Goal: Contribute content: Add original content to the website for others to see

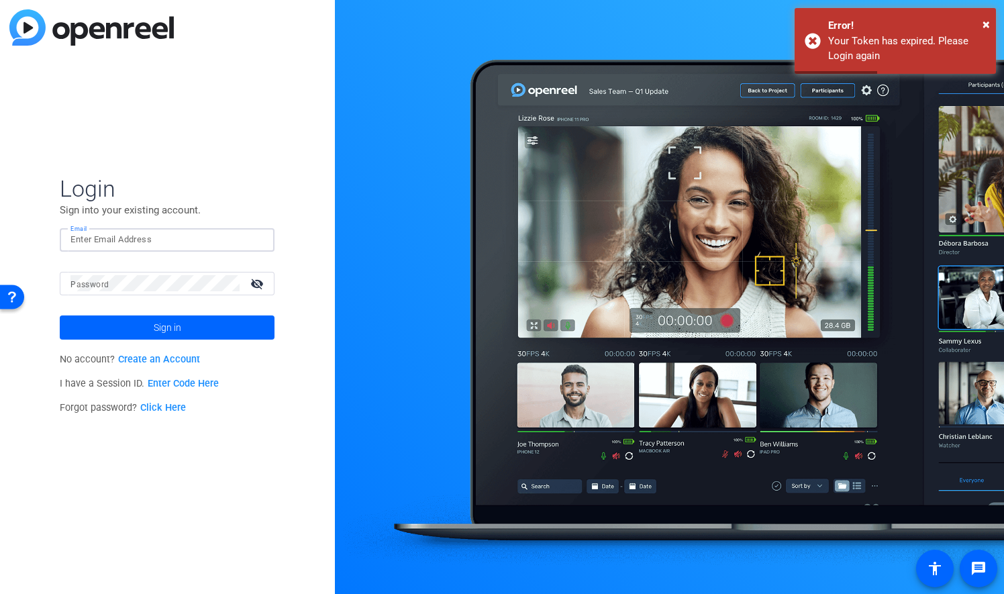
click at [144, 242] on input "Email" at bounding box center [166, 240] width 193 height 16
type input "[PERSON_NAME][EMAIL_ADDRESS][PERSON_NAME][DOMAIN_NAME]"
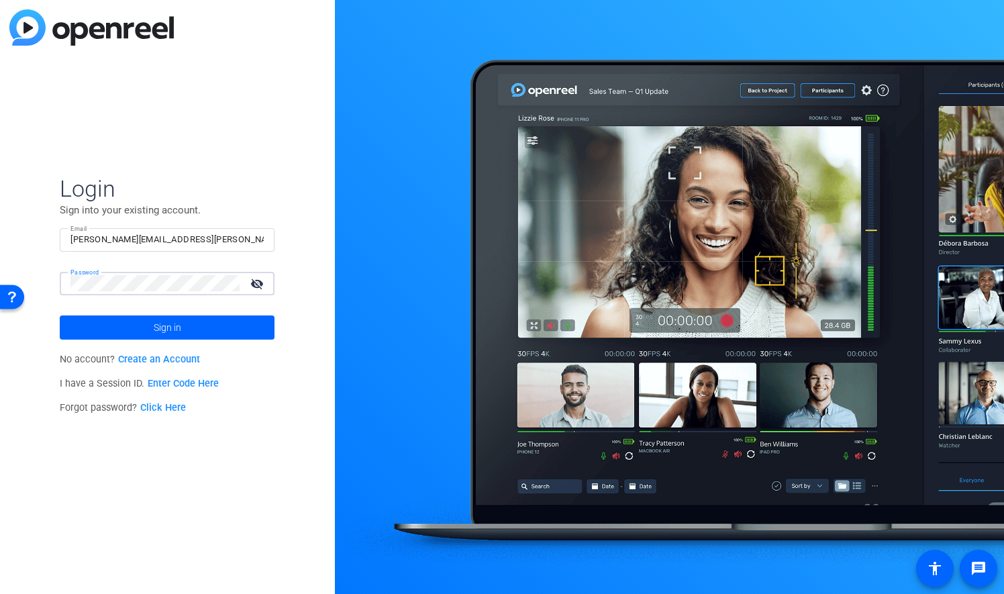
click at [60, 316] on button "Sign in" at bounding box center [167, 328] width 215 height 24
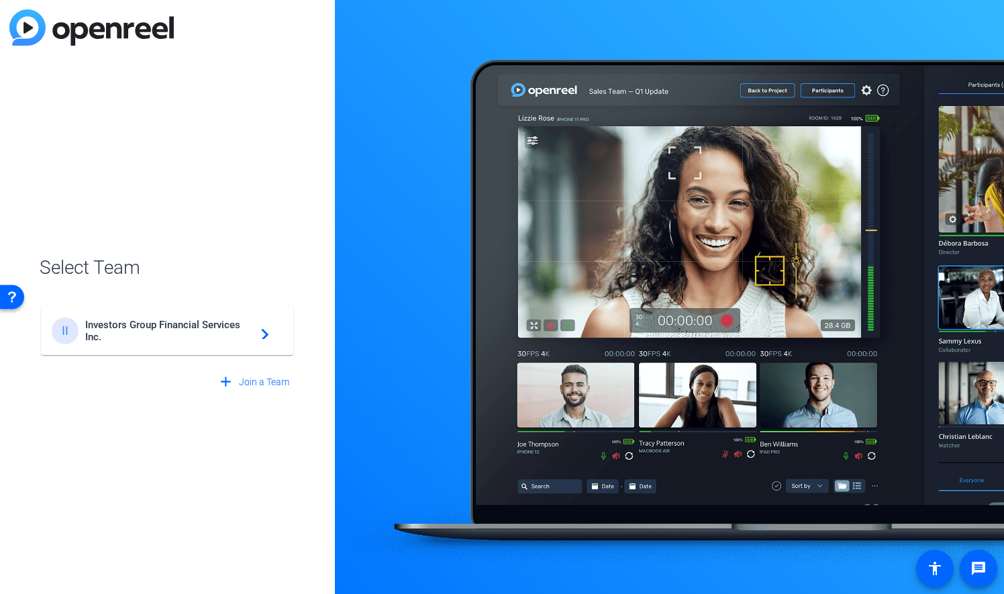
click at [102, 326] on span "Investors Group Financial Services Inc." at bounding box center [169, 331] width 168 height 24
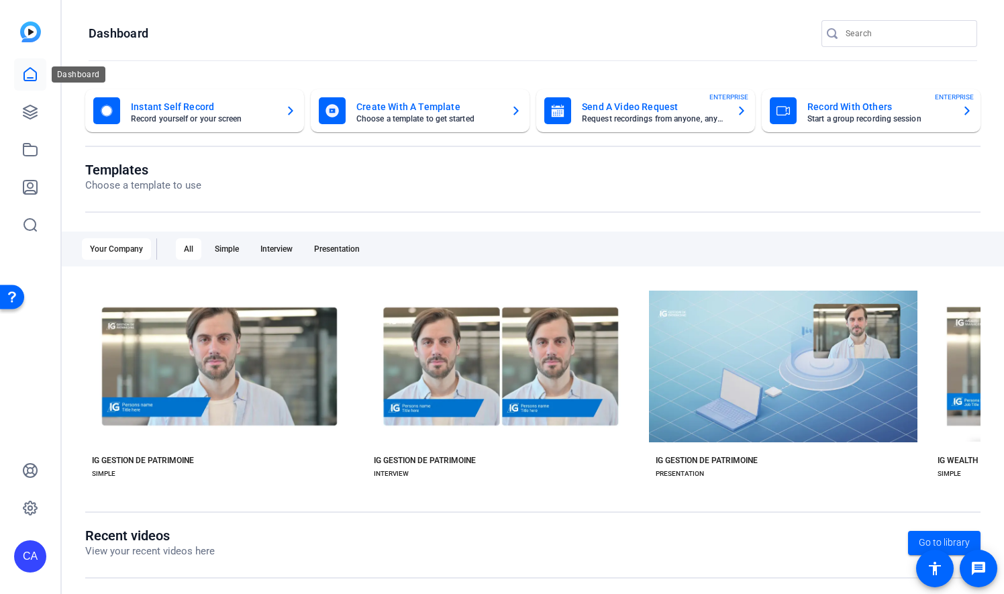
click at [30, 74] on icon at bounding box center [30, 74] width 16 height 16
click at [28, 101] on link at bounding box center [30, 112] width 32 height 32
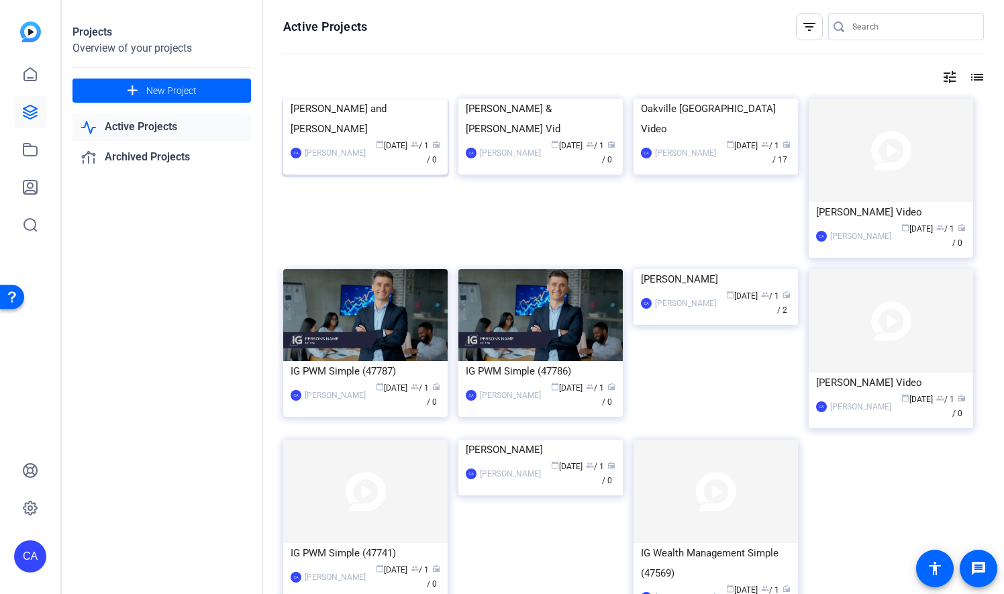
click at [353, 99] on img at bounding box center [365, 99] width 164 height 0
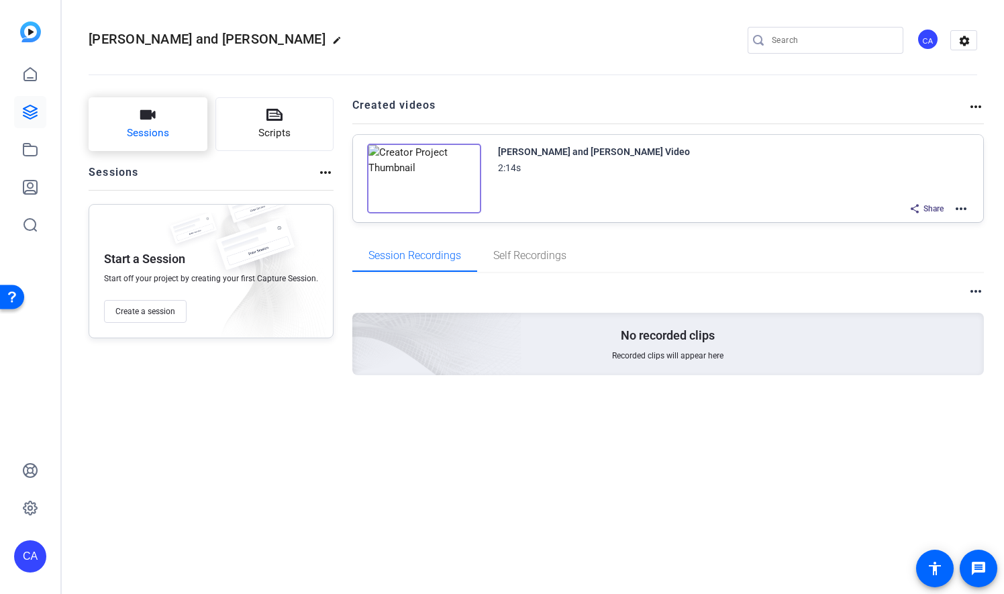
click at [169, 136] on button "Sessions" at bounding box center [148, 124] width 119 height 54
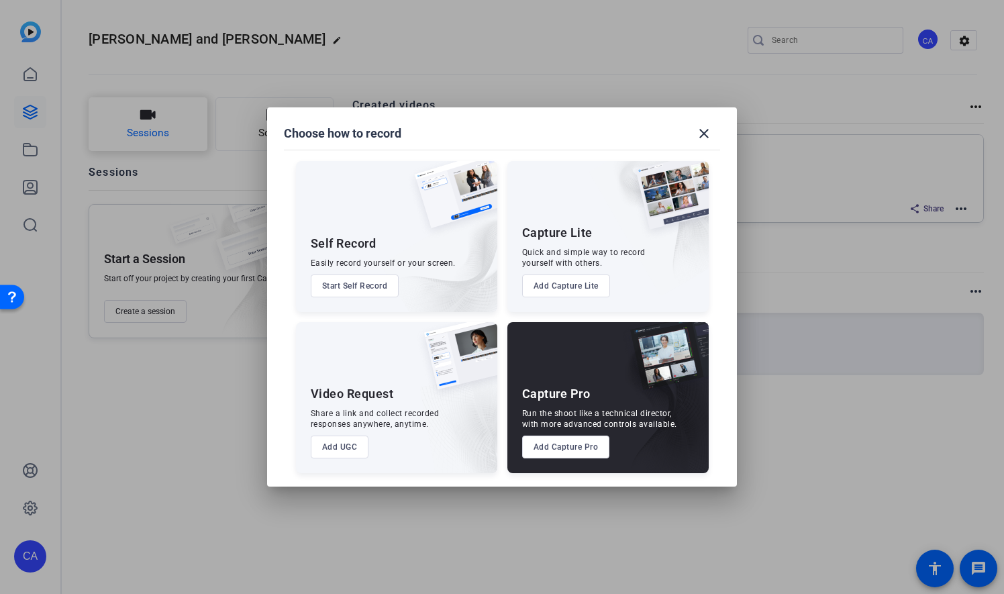
click at [169, 136] on div at bounding box center [502, 297] width 1004 height 594
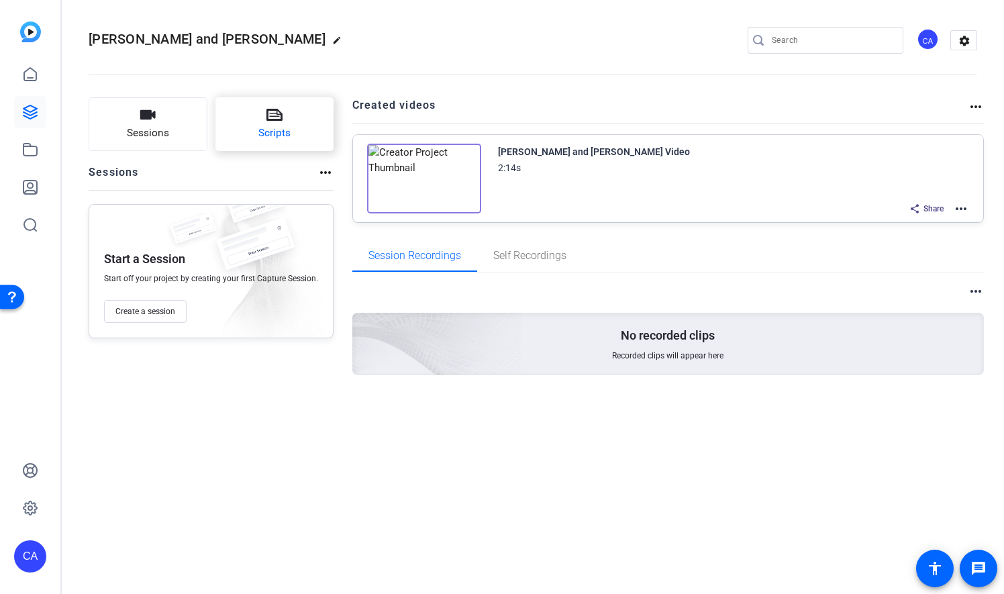
click at [304, 107] on button "Scripts" at bounding box center [275, 124] width 119 height 54
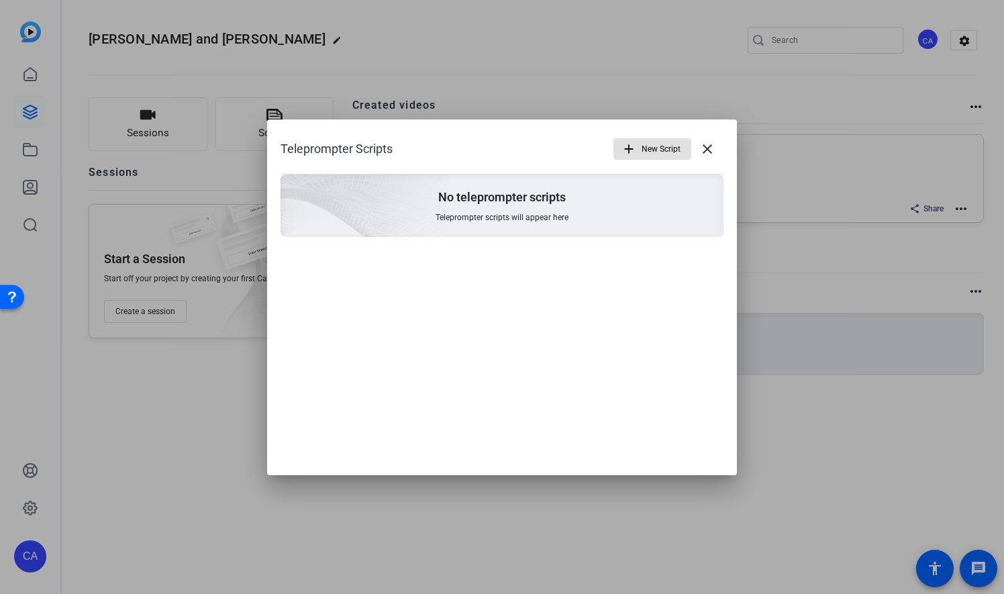
click at [481, 222] on span "Teleprompter scripts will appear here" at bounding box center [502, 217] width 133 height 11
click at [712, 146] on mat-icon "close" at bounding box center [708, 149] width 16 height 16
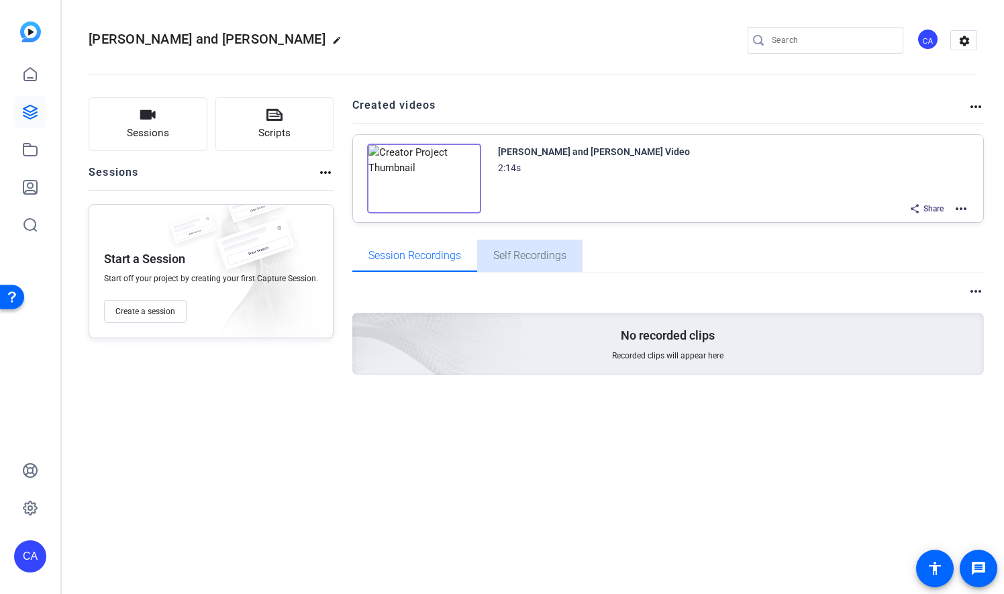
click at [556, 250] on span "Self Recordings" at bounding box center [529, 255] width 73 height 11
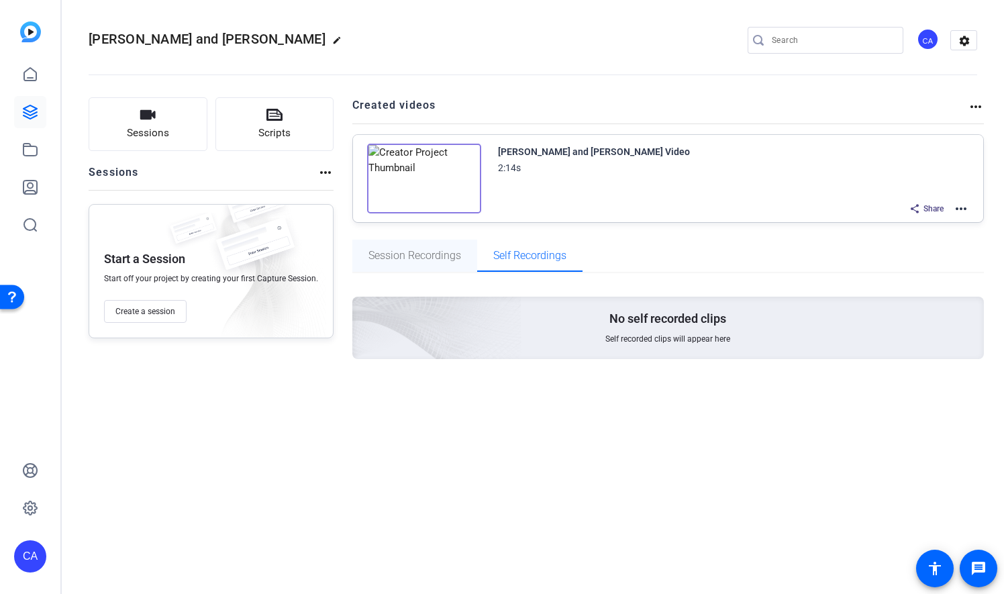
click at [383, 252] on span "Session Recordings" at bounding box center [415, 255] width 93 height 11
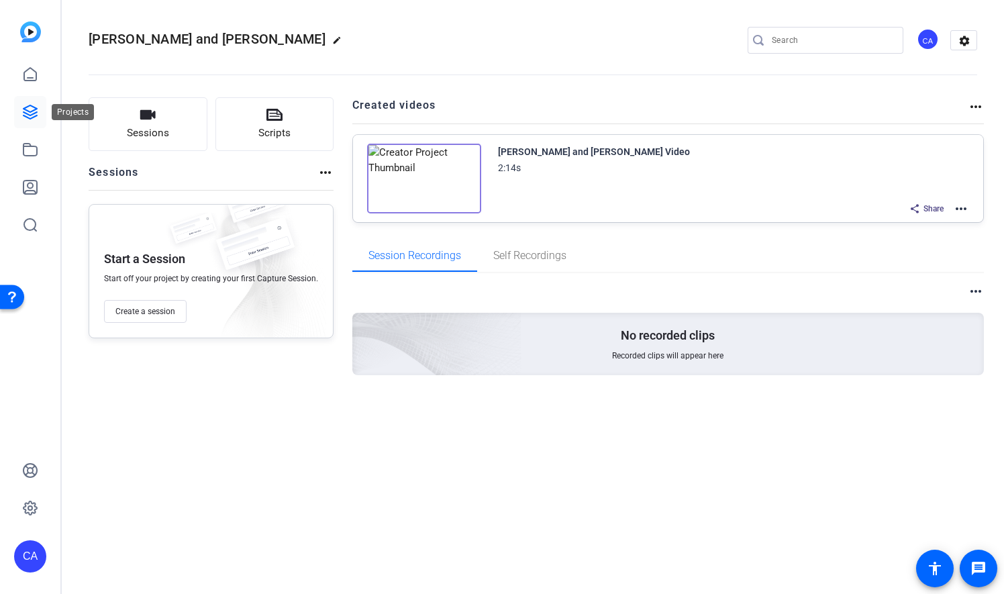
click at [27, 105] on icon at bounding box center [30, 112] width 16 height 16
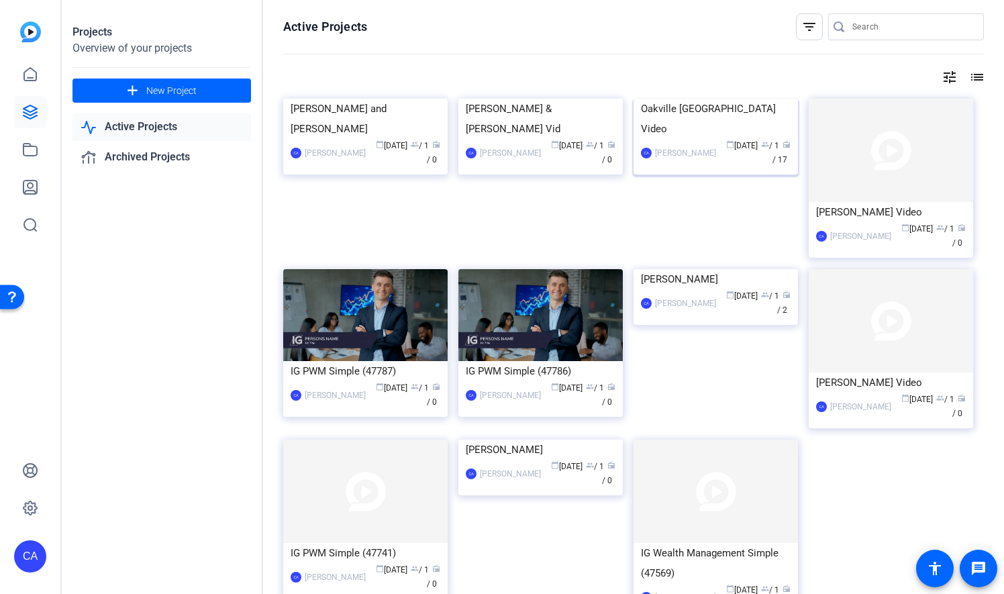
click at [686, 139] on div "Oakville [GEOGRAPHIC_DATA] Video" at bounding box center [716, 119] width 150 height 40
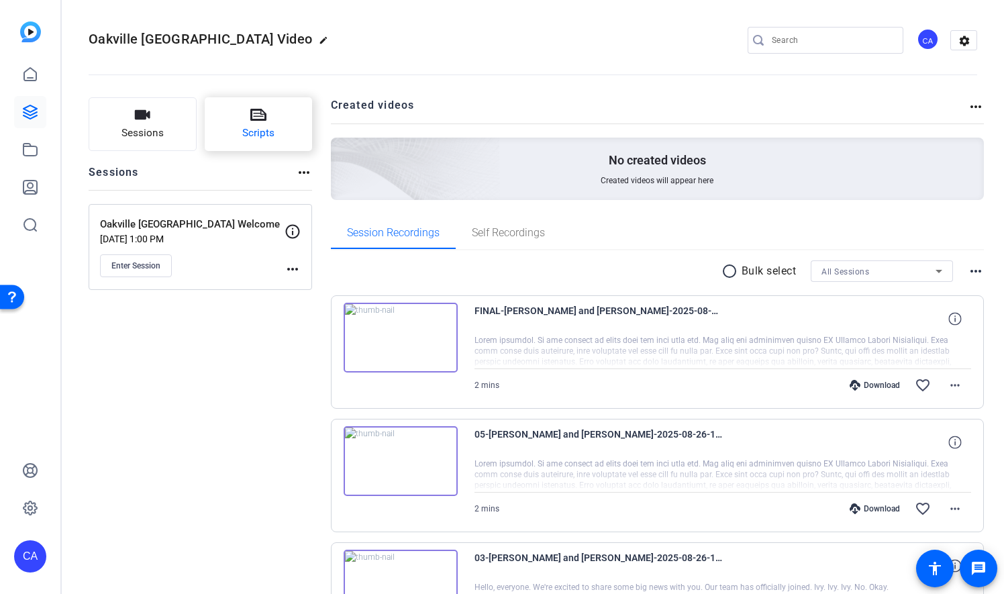
click at [239, 115] on button "Scripts" at bounding box center [259, 124] width 108 height 54
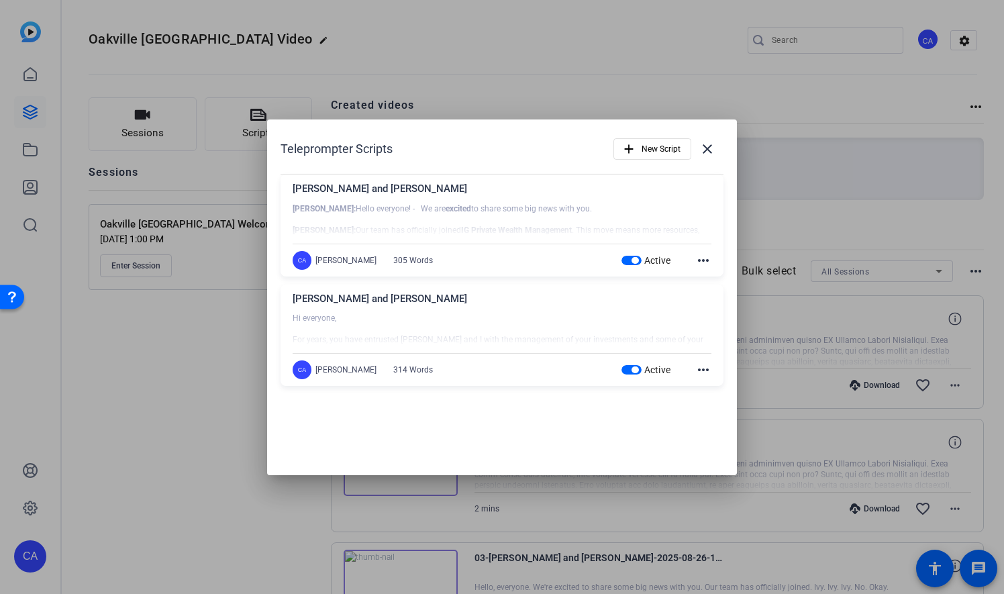
click at [430, 314] on div at bounding box center [502, 330] width 419 height 34
click at [309, 292] on div "[PERSON_NAME] and [PERSON_NAME]" at bounding box center [502, 302] width 419 height 22
click at [699, 376] on mat-icon "more_horiz" at bounding box center [704, 370] width 16 height 16
click at [704, 384] on button "Edit" at bounding box center [733, 389] width 75 height 17
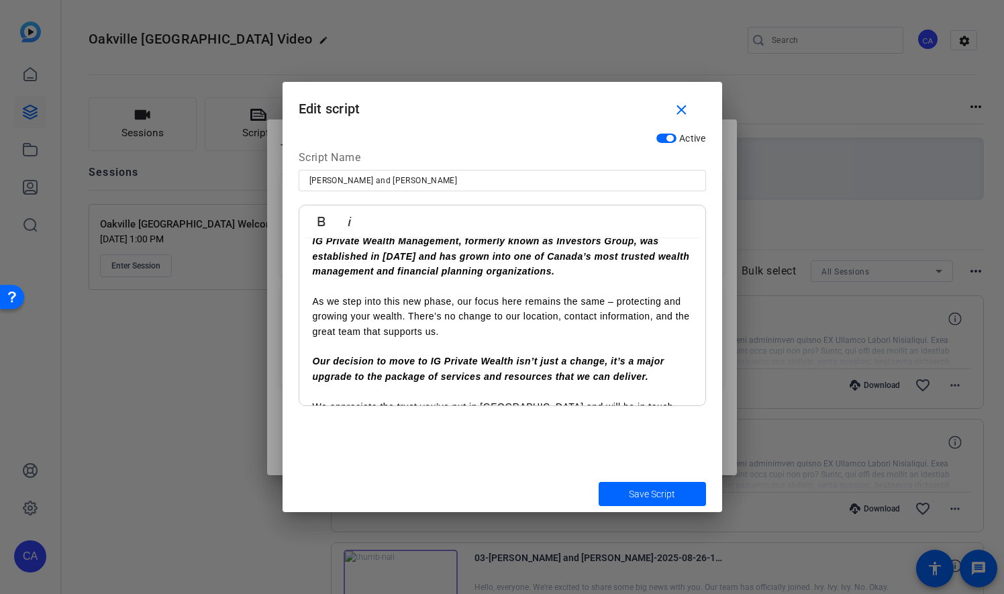
scroll to position [461, 0]
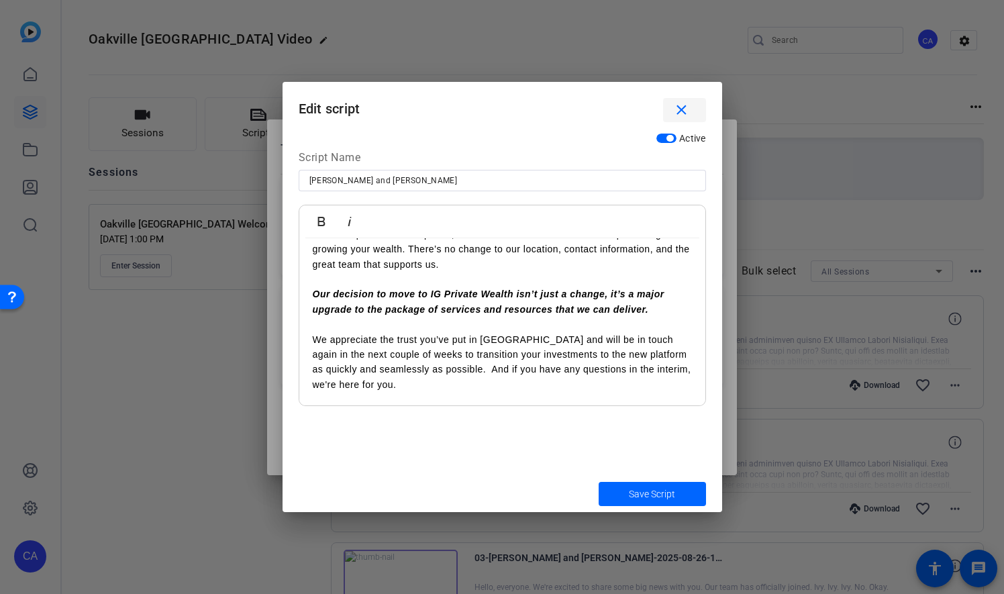
click at [688, 111] on mat-icon "close" at bounding box center [681, 110] width 17 height 17
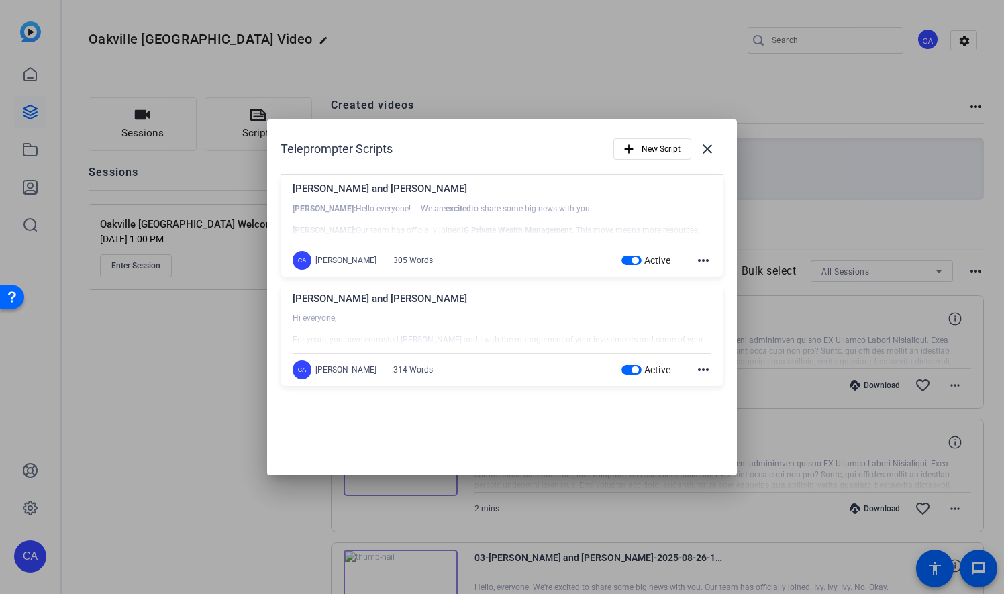
click at [613, 213] on div at bounding box center [502, 220] width 419 height 34
click at [700, 258] on mat-icon "more_horiz" at bounding box center [704, 260] width 16 height 16
click at [709, 279] on span "Edit" at bounding box center [733, 280] width 54 height 16
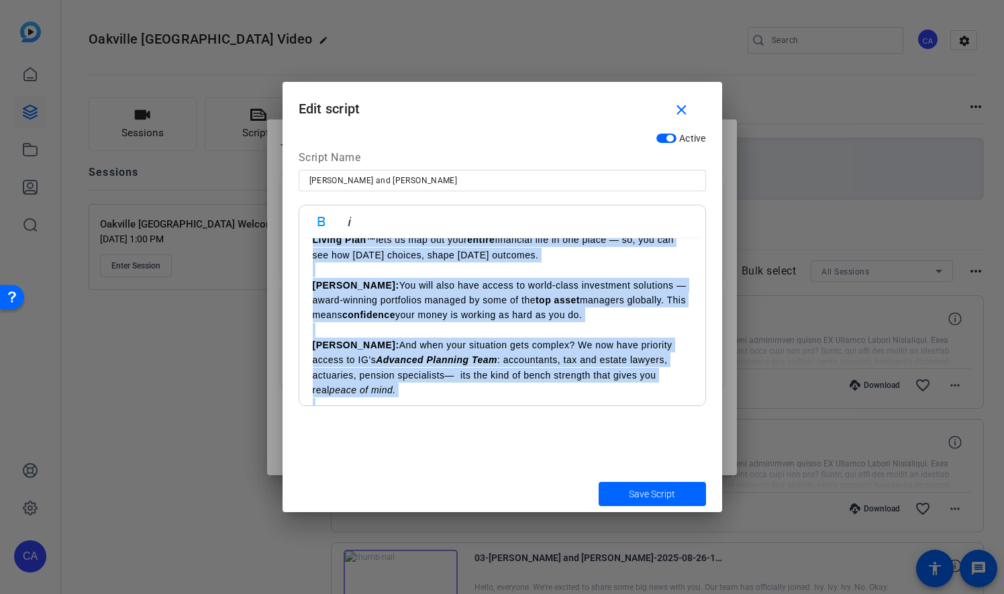
scroll to position [445, 0]
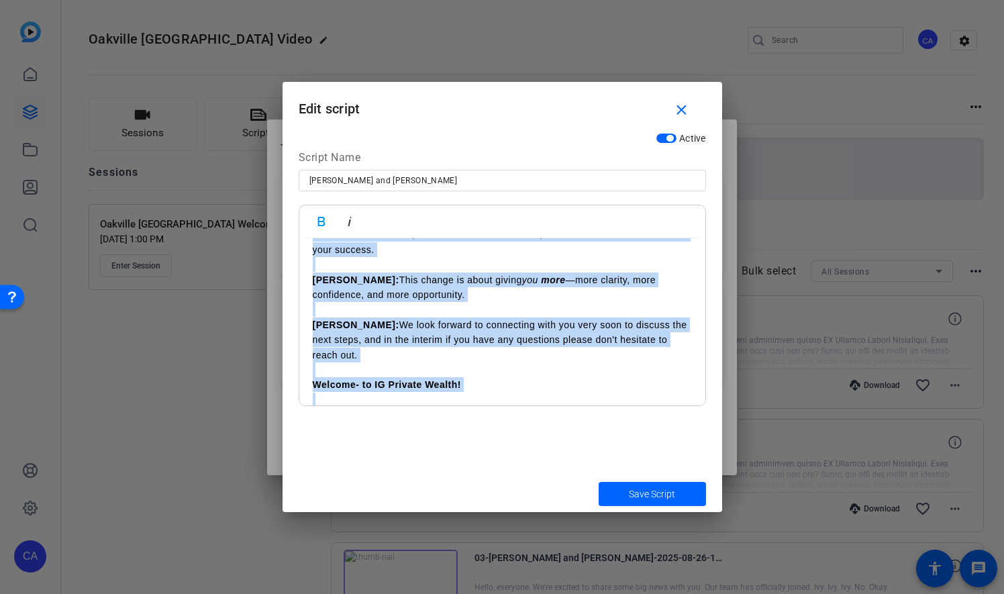
drag, startPoint x: 314, startPoint y: 262, endPoint x: 543, endPoint y: 434, distance: 286.7
click at [545, 434] on div "Active Script Name [PERSON_NAME] and [PERSON_NAME] Italic [PERSON_NAME]: Hello …" at bounding box center [503, 300] width 440 height 349
copy div "Loremip: Dolor sitametc! - Ad eli seddoei te incid utla etd magn aliq eni. Admi…"
click at [683, 108] on mat-icon "close" at bounding box center [681, 110] width 17 height 17
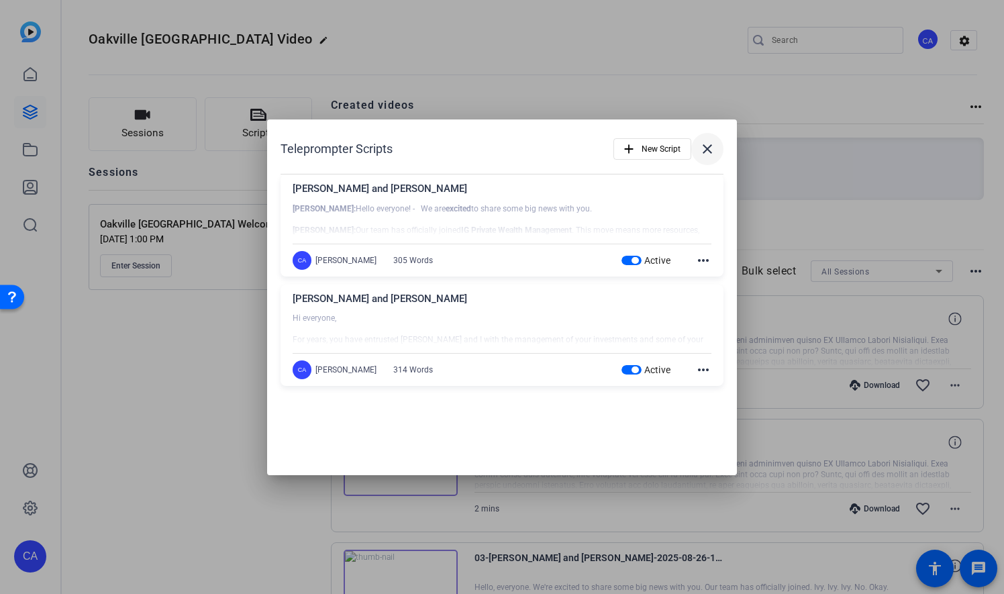
click at [710, 145] on mat-icon "close" at bounding box center [708, 149] width 16 height 16
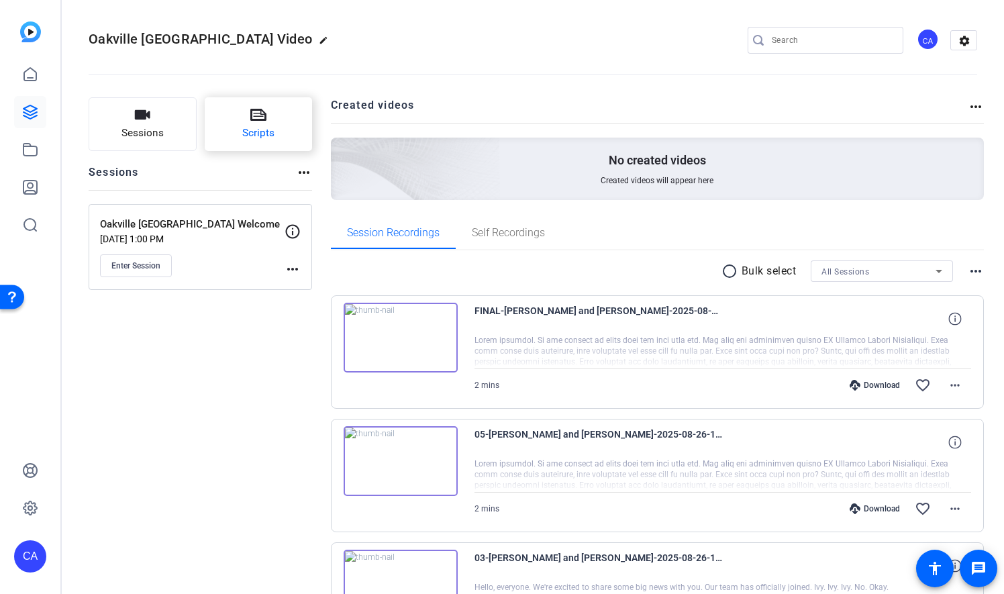
click at [263, 107] on icon at bounding box center [258, 115] width 16 height 16
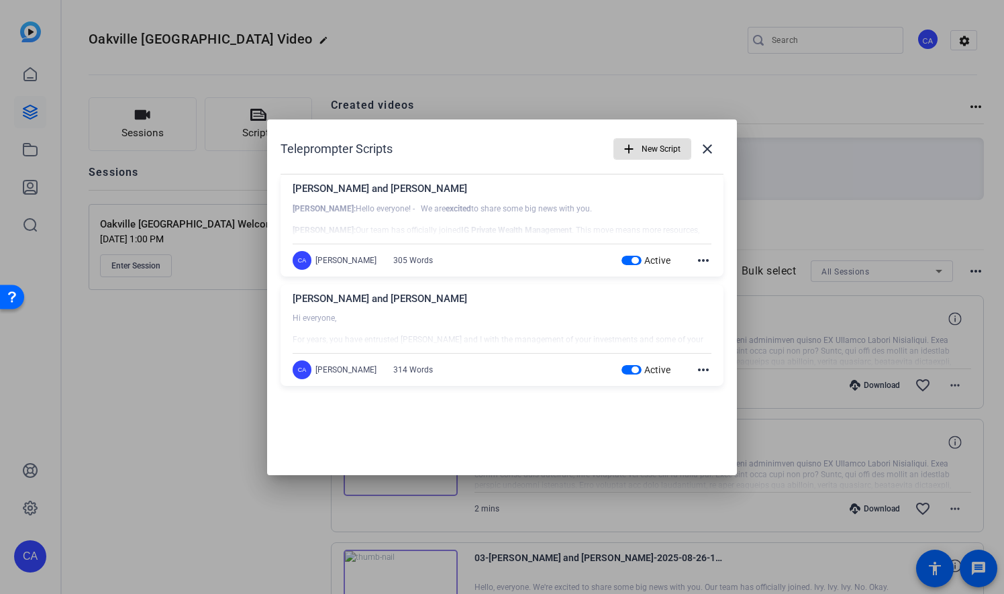
click at [697, 262] on mat-icon "more_horiz" at bounding box center [704, 260] width 16 height 16
click at [720, 282] on span "Edit" at bounding box center [733, 280] width 54 height 16
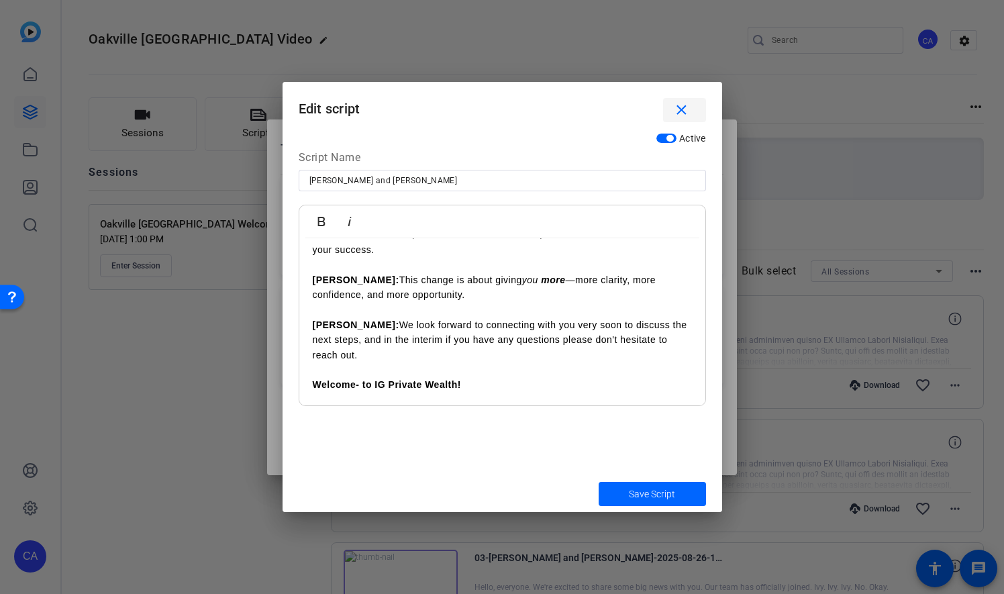
click at [693, 103] on span "button" at bounding box center [684, 110] width 43 height 32
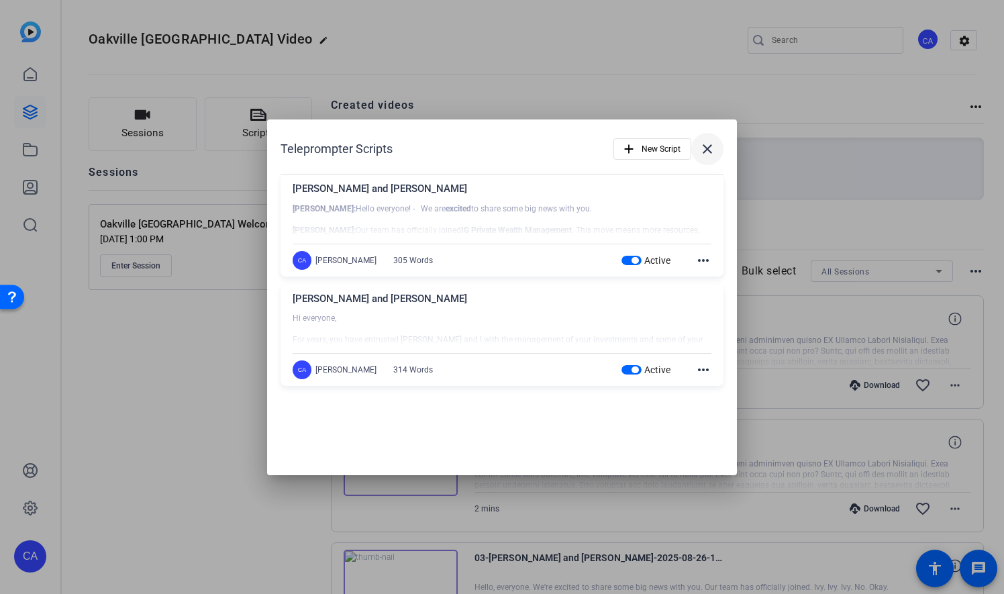
click at [712, 153] on mat-icon "close" at bounding box center [708, 149] width 16 height 16
